Goal: Navigation & Orientation: Go to known website

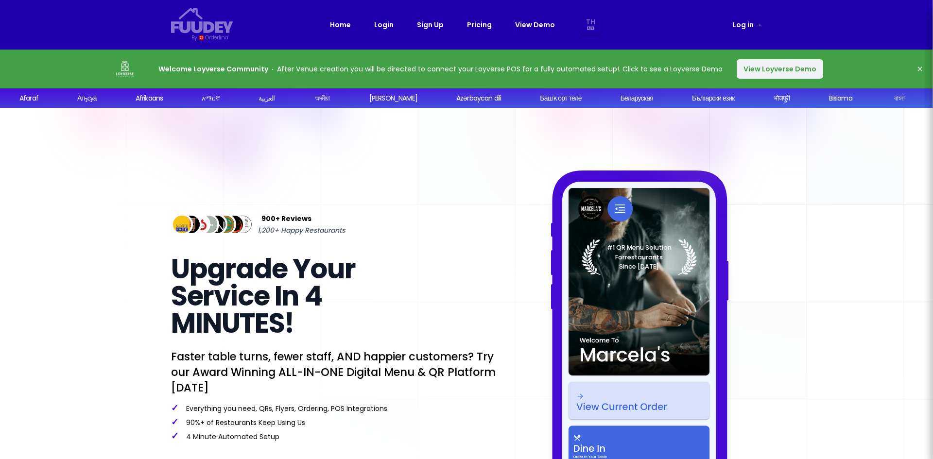
select select "th"
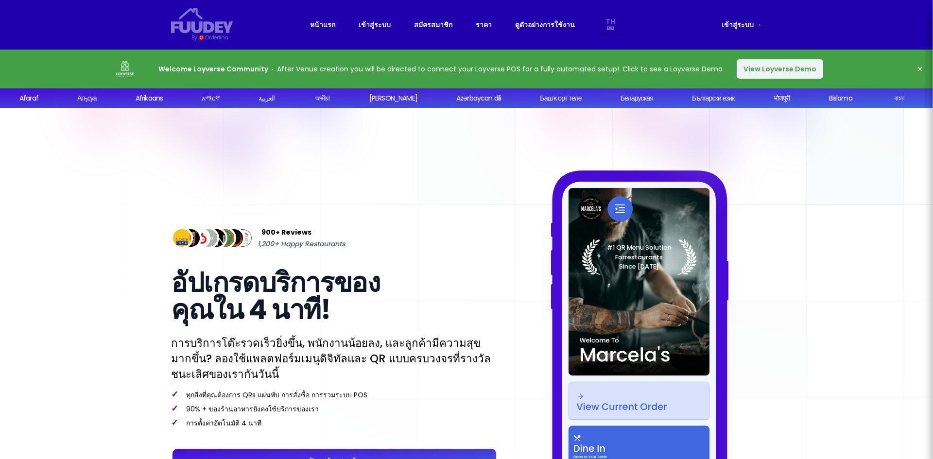
select select "th"
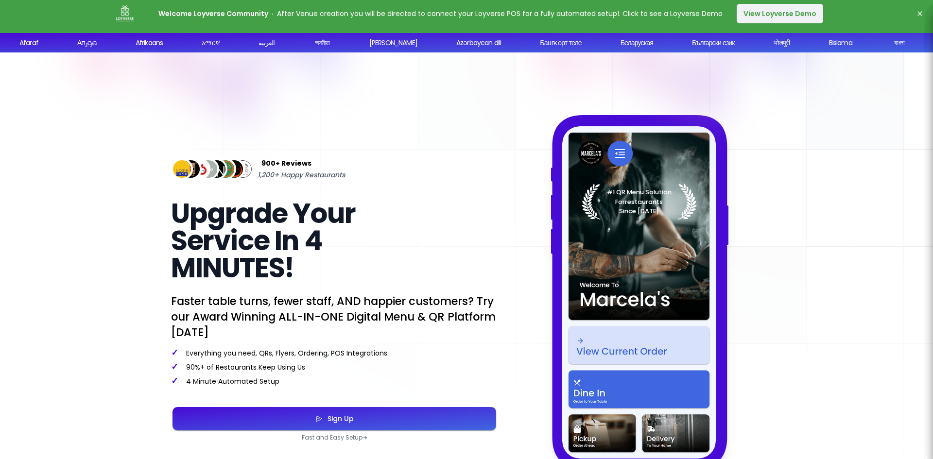
select select "th"
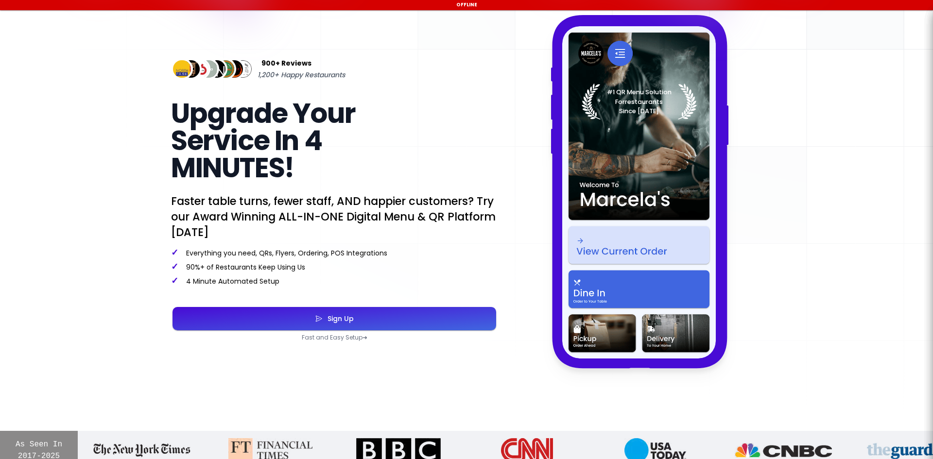
select select "th"
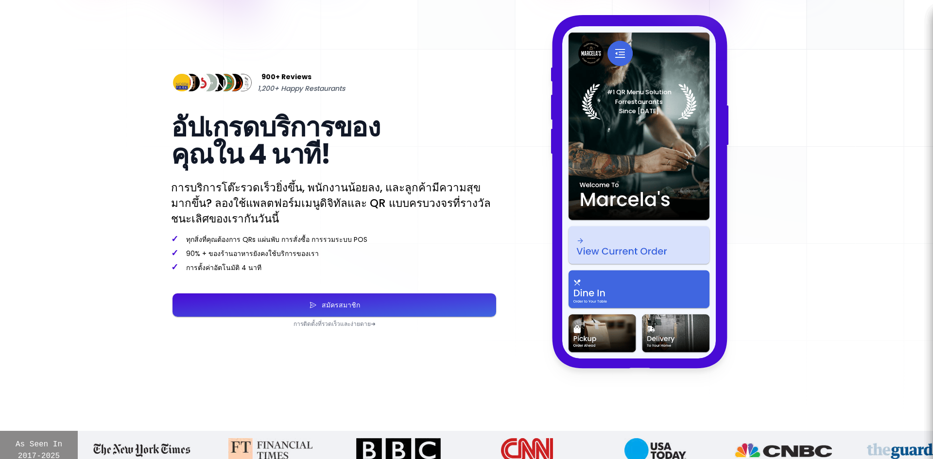
select select "th"
